Goal: Obtain resource: Download file/media

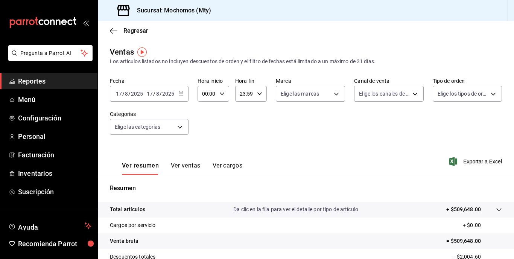
click at [177, 95] on div "[DATE] [DATE] - [DATE] [DATE]" at bounding box center [149, 94] width 79 height 16
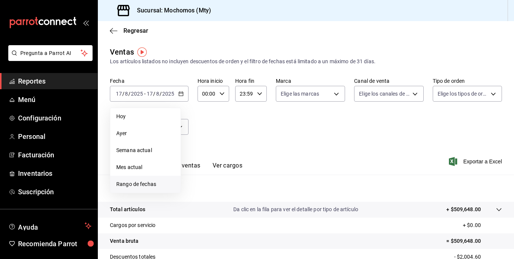
click at [132, 181] on span "Rango de fechas" at bounding box center [145, 184] width 58 height 8
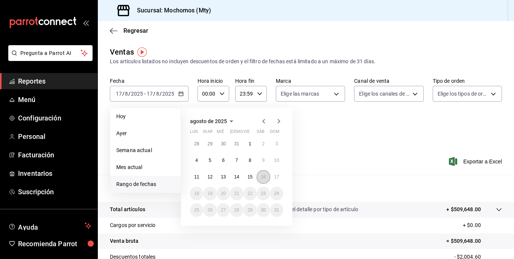
click at [266, 176] on abbr "16" at bounding box center [263, 176] width 5 height 5
click at [267, 177] on button "16" at bounding box center [263, 177] width 13 height 14
click at [276, 178] on abbr "17" at bounding box center [277, 176] width 5 height 5
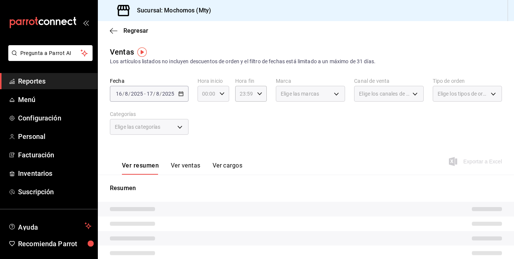
click at [221, 97] on div "00:00 Hora inicio" at bounding box center [214, 94] width 32 height 16
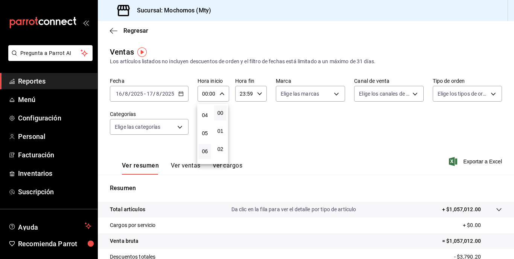
scroll to position [75, 0]
click at [206, 122] on button "05" at bounding box center [205, 128] width 12 height 15
type input "05:00"
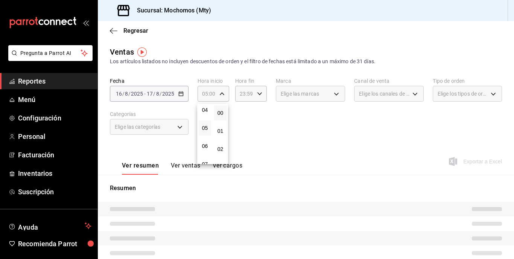
click at [326, 127] on div at bounding box center [257, 129] width 514 height 259
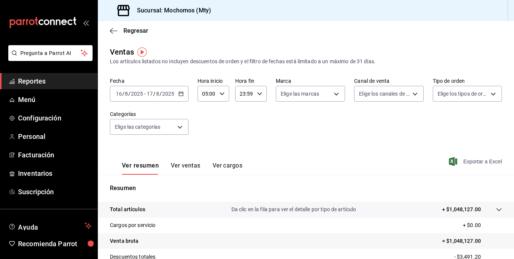
click at [486, 166] on span "Exportar a Excel" at bounding box center [477, 161] width 52 height 9
